Goal: Check status: Check status

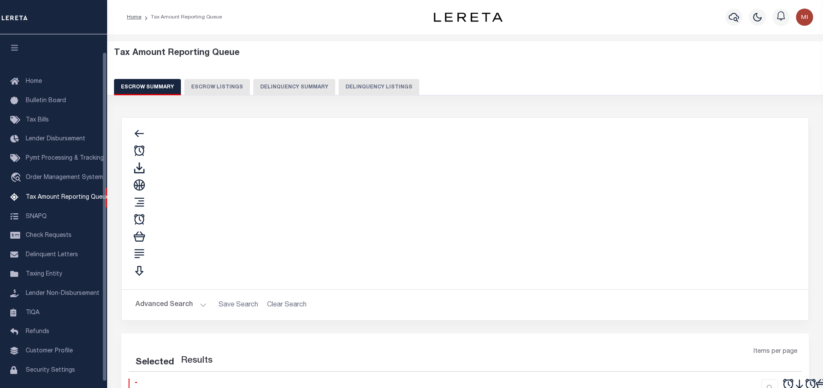
select select "100"
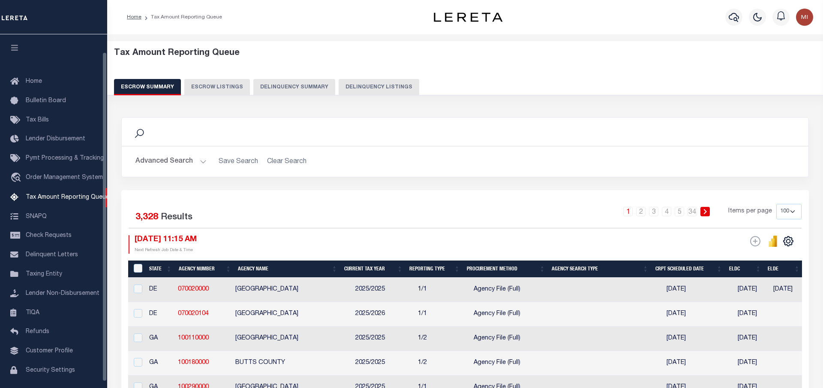
scroll to position [25, 0]
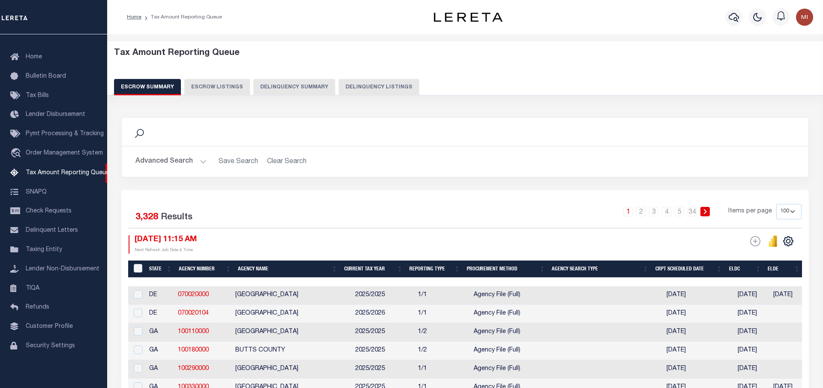
click at [289, 87] on button "Delinquency Summary" at bounding box center [294, 87] width 82 height 16
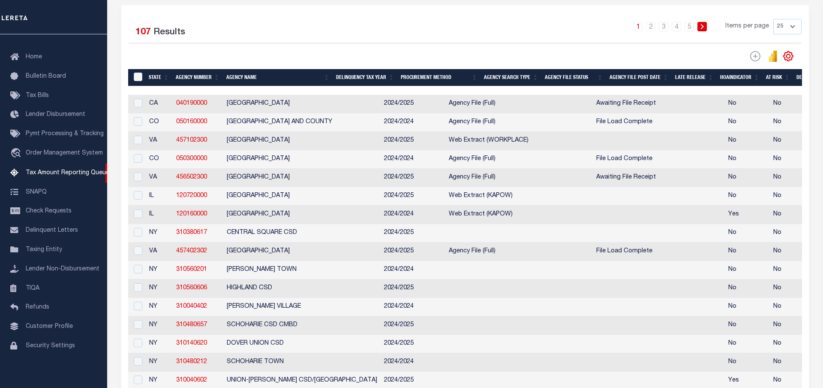
scroll to position [0, 0]
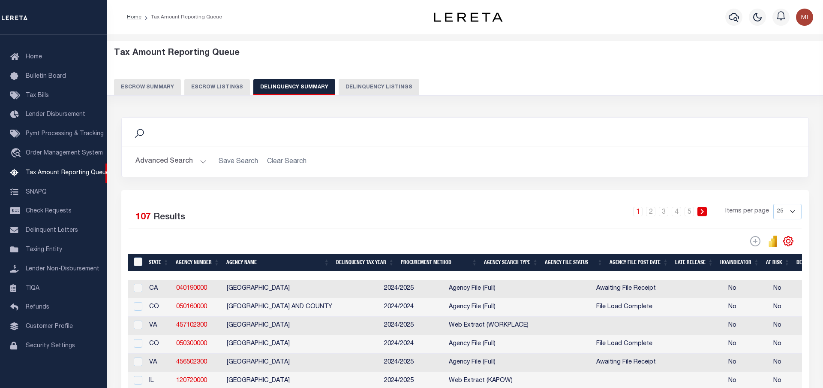
click at [359, 86] on button "Delinquency Listings" at bounding box center [379, 87] width 81 height 16
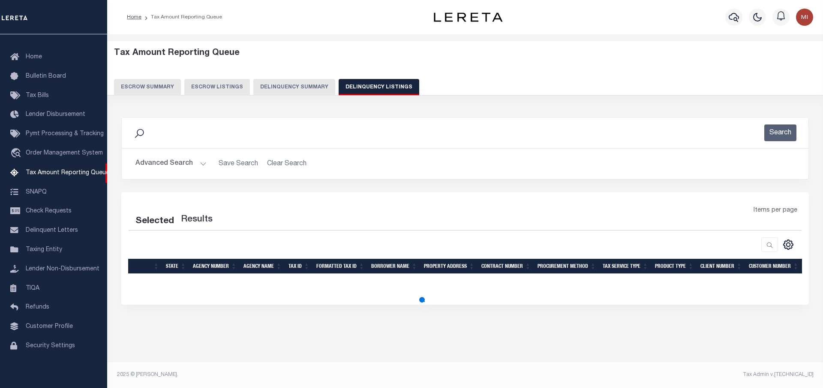
select select "100"
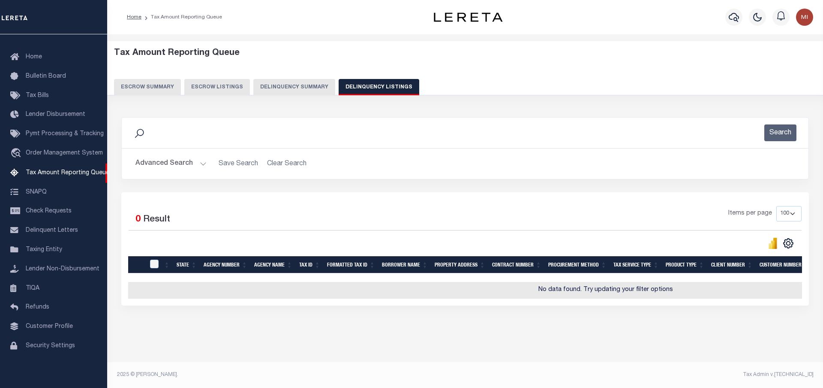
click at [289, 86] on button "Delinquency Summary" at bounding box center [294, 87] width 82 height 16
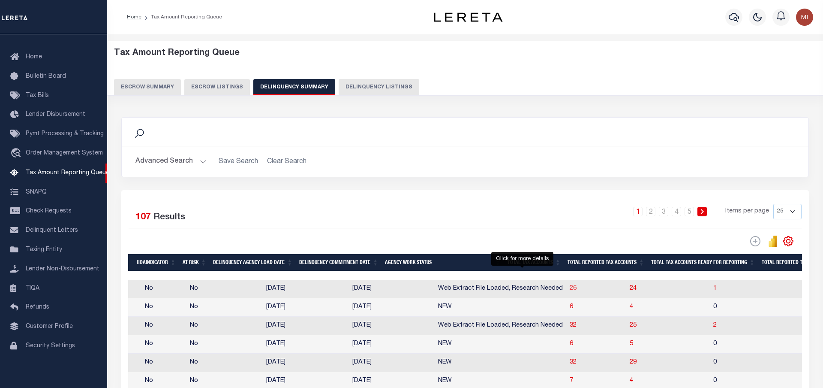
click at [570, 291] on span "26" at bounding box center [573, 288] width 7 height 6
select select "100"
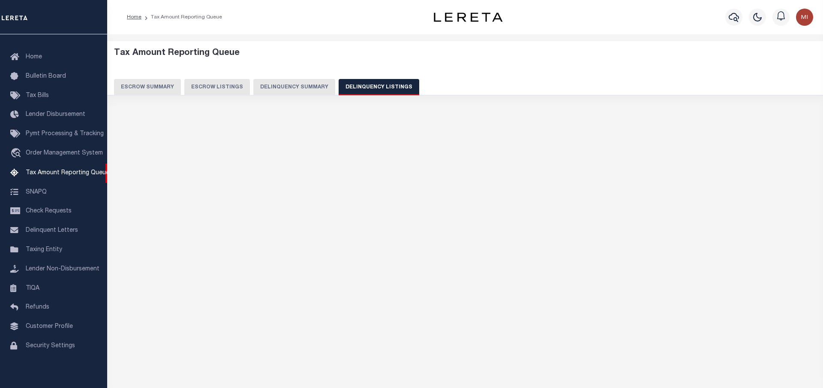
select select "100"
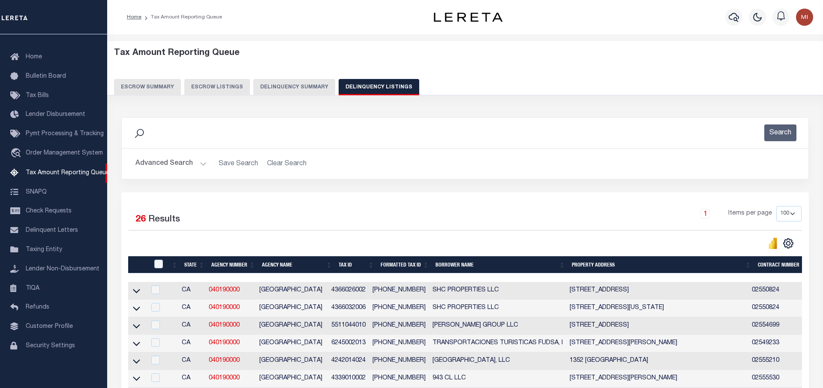
scroll to position [44, 0]
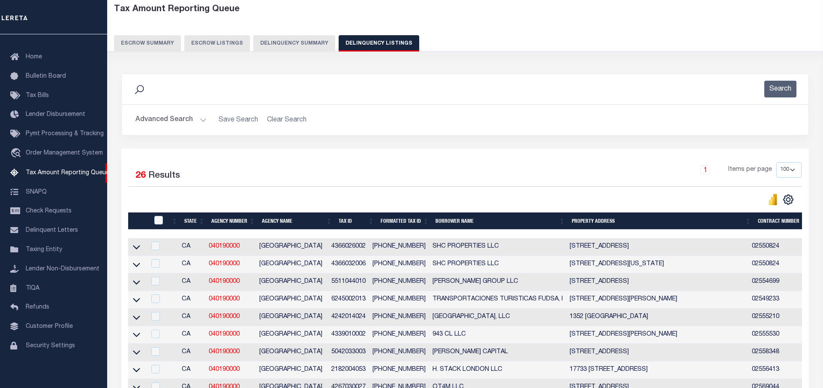
click at [130, 247] on td at bounding box center [137, 247] width 18 height 18
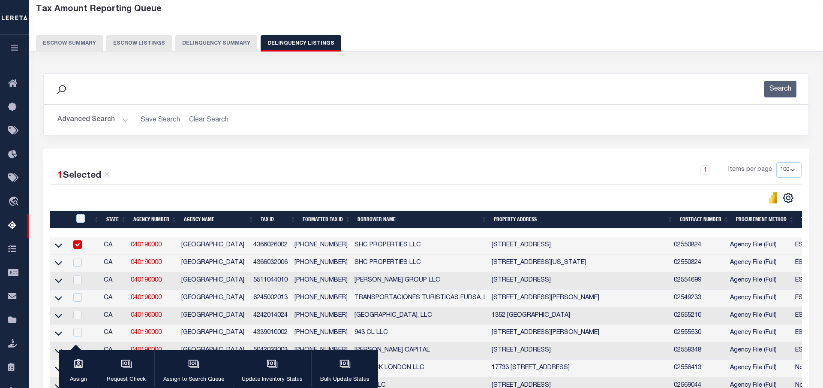
click at [82, 246] on input "checkbox" at bounding box center [77, 244] width 9 height 9
checkbox input "false"
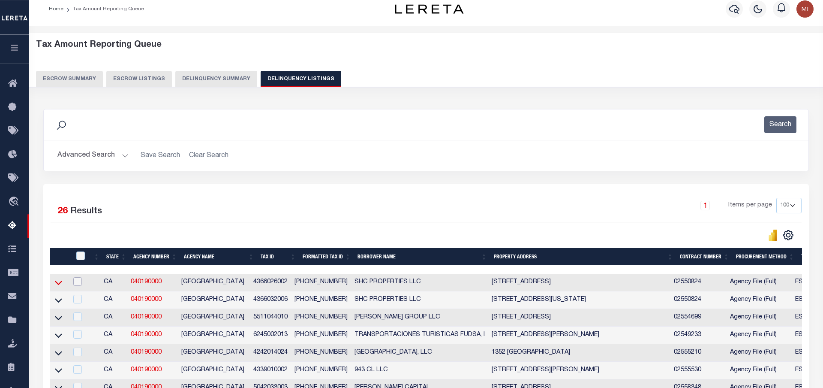
scroll to position [87, 0]
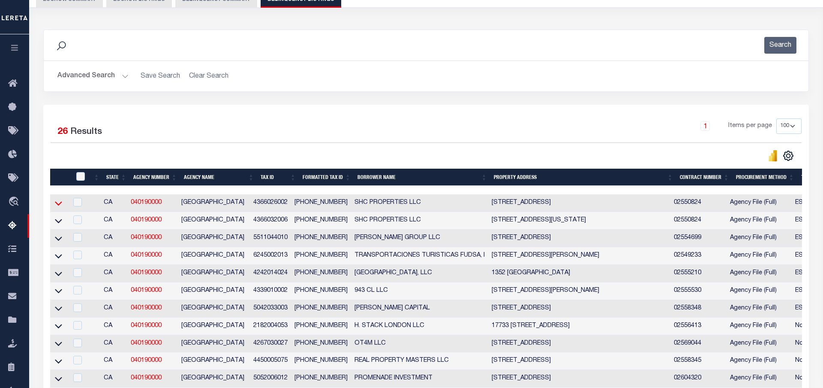
click at [57, 203] on icon at bounding box center [58, 202] width 7 height 9
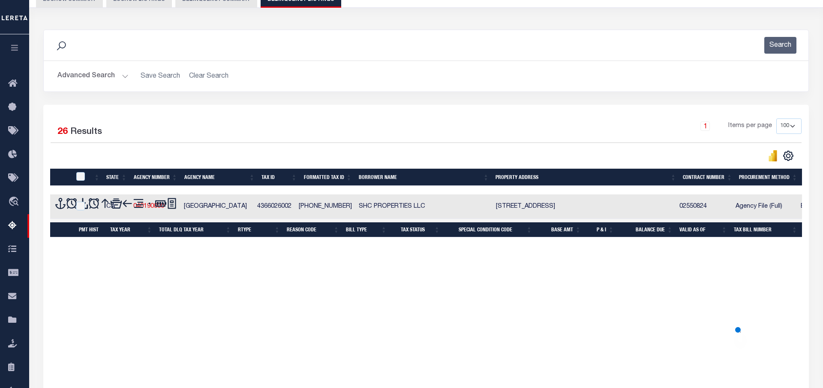
scroll to position [131, 0]
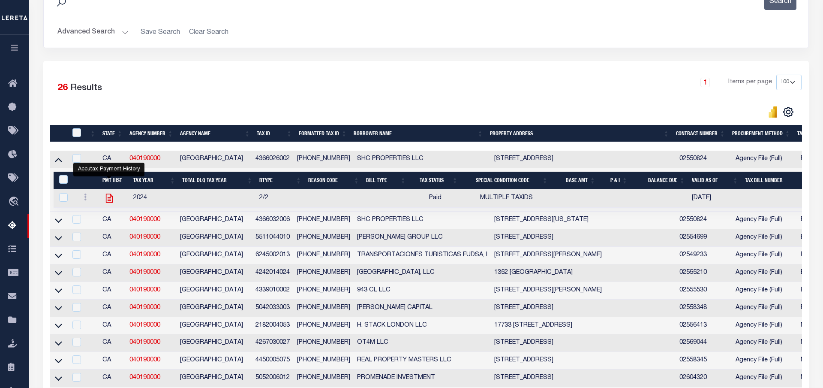
click at [110, 199] on icon "" at bounding box center [109, 197] width 11 height 11
checkbox input "true"
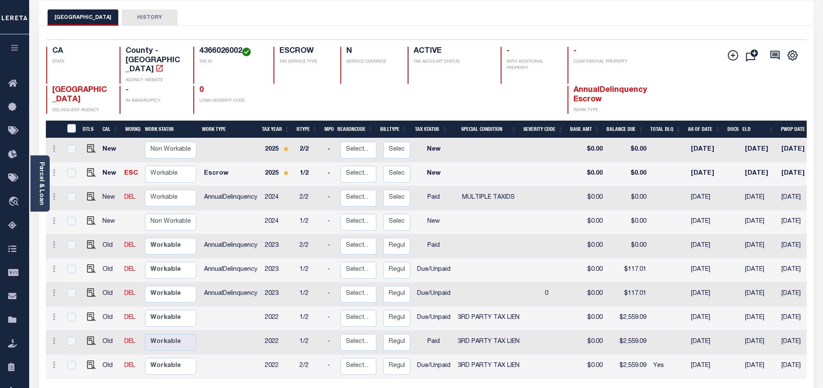
scroll to position [87, 0]
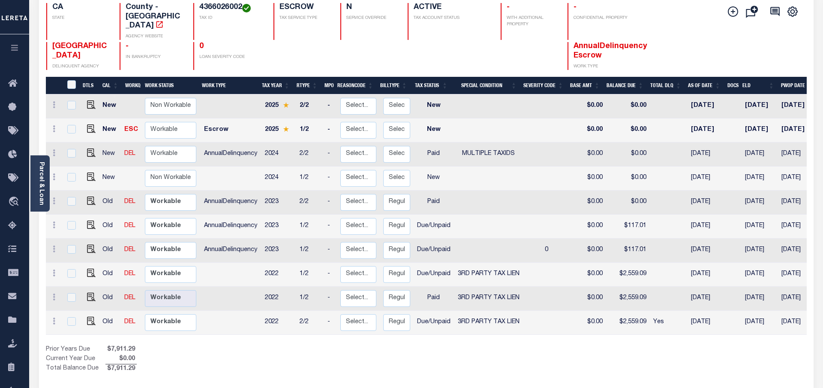
click at [393, 52] on div at bounding box center [368, 56] width 57 height 28
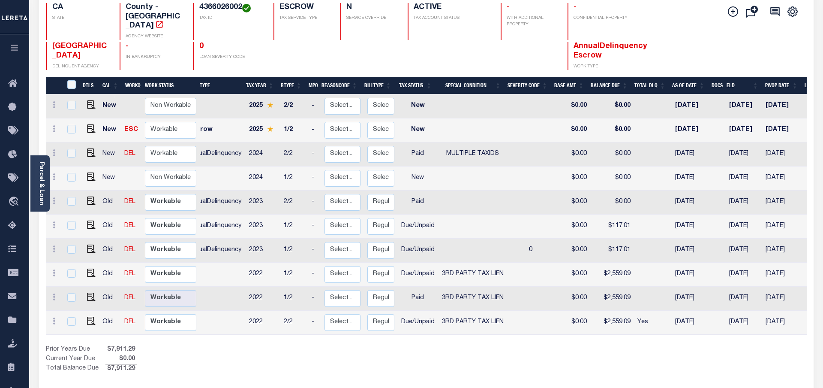
scroll to position [0, 0]
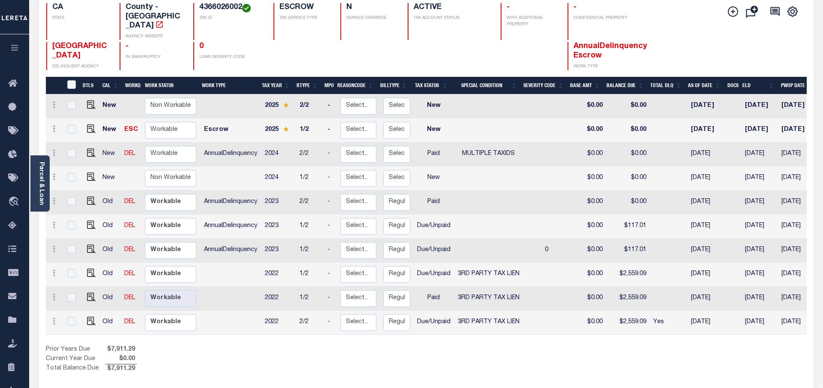
click at [392, 49] on div at bounding box center [368, 56] width 57 height 28
